Goal: Information Seeking & Learning: Learn about a topic

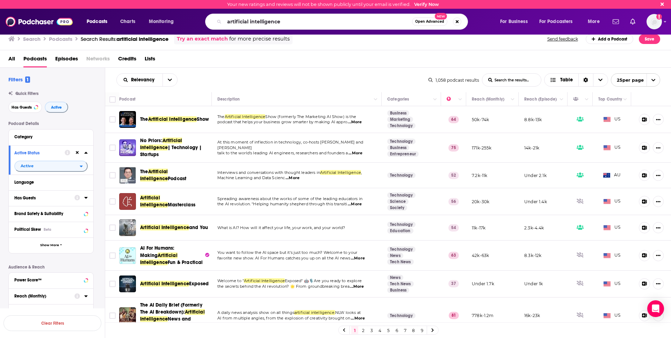
click at [222, 23] on div "artificial intelligence Open Advanced New" at bounding box center [336, 22] width 263 height 16
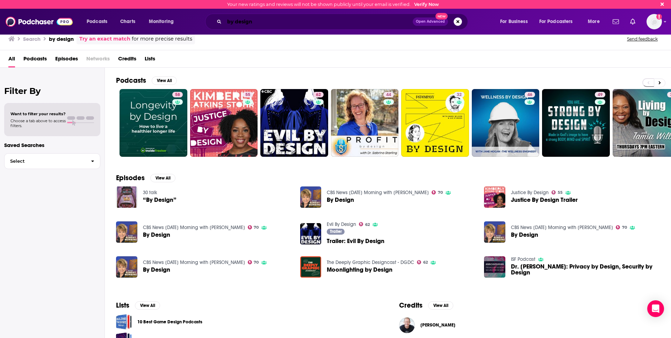
click at [264, 23] on input "by design" at bounding box center [318, 21] width 188 height 11
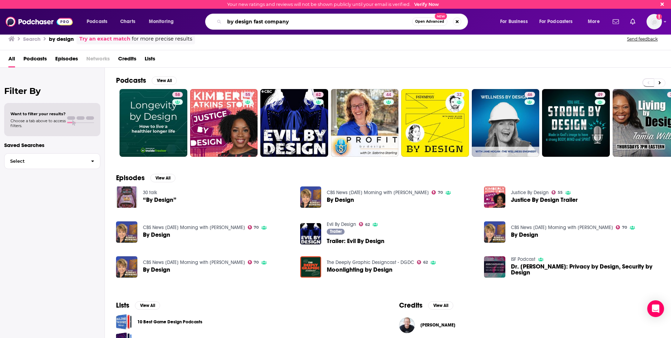
type input "by design fast company"
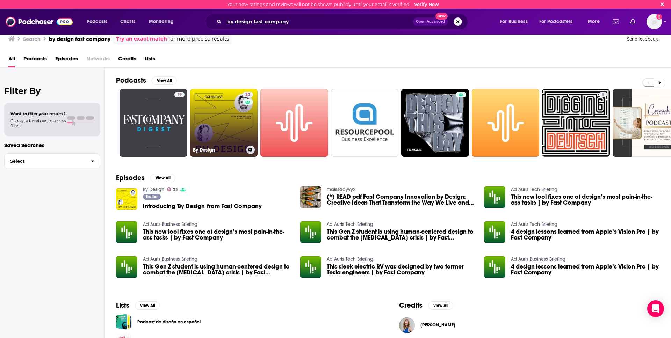
click at [214, 117] on link "32 By Design" at bounding box center [224, 123] width 68 height 68
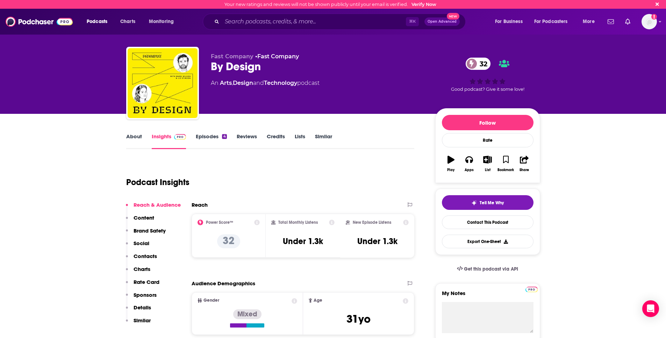
click at [203, 138] on link "Episodes 4" at bounding box center [211, 141] width 31 height 16
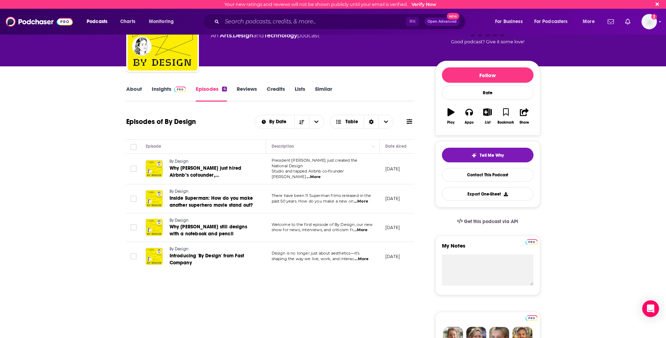
scroll to position [46, 0]
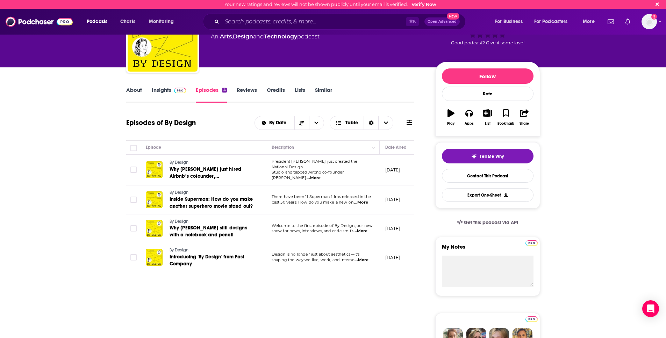
click at [320, 175] on span "...More" at bounding box center [313, 178] width 14 height 6
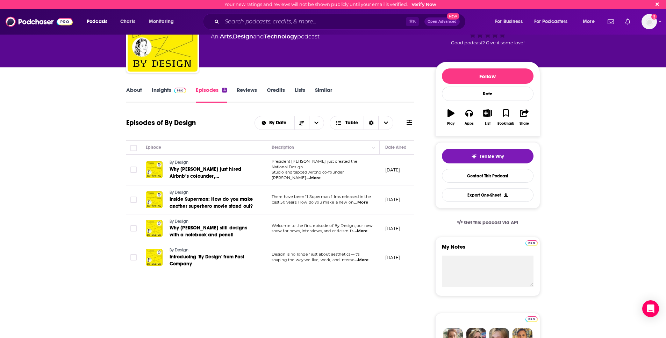
click at [320, 175] on span "...More" at bounding box center [313, 178] width 14 height 6
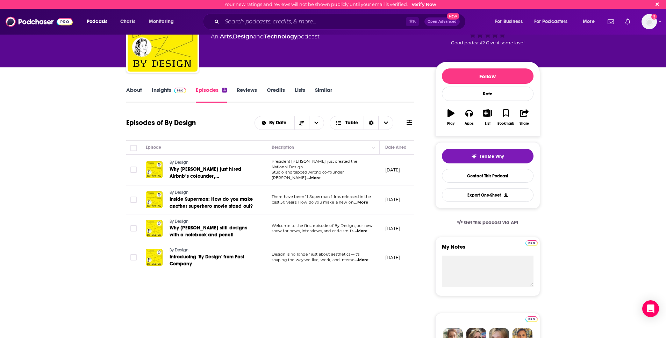
click at [320, 175] on span "...More" at bounding box center [313, 178] width 14 height 6
